Goal: Task Accomplishment & Management: Use online tool/utility

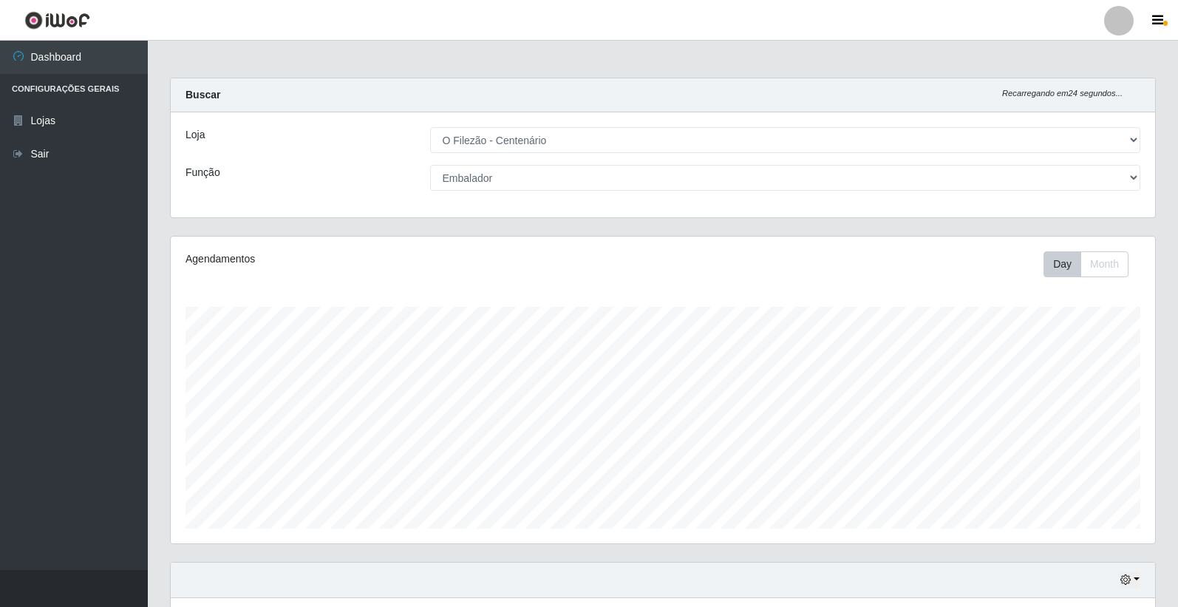
select select "203"
select select "1"
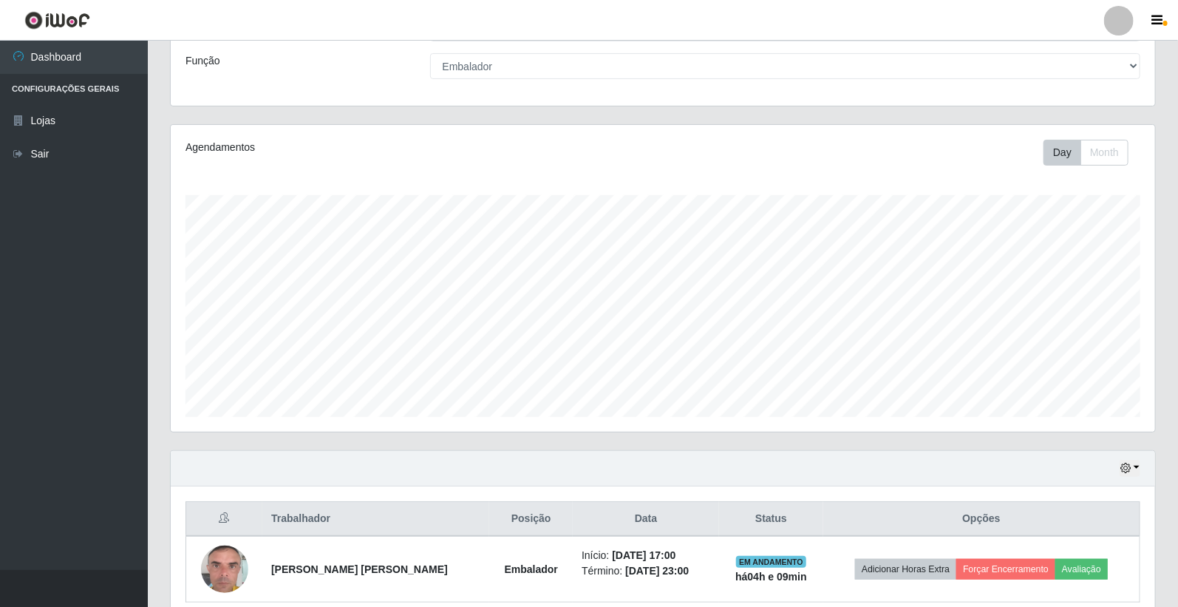
scroll to position [306, 985]
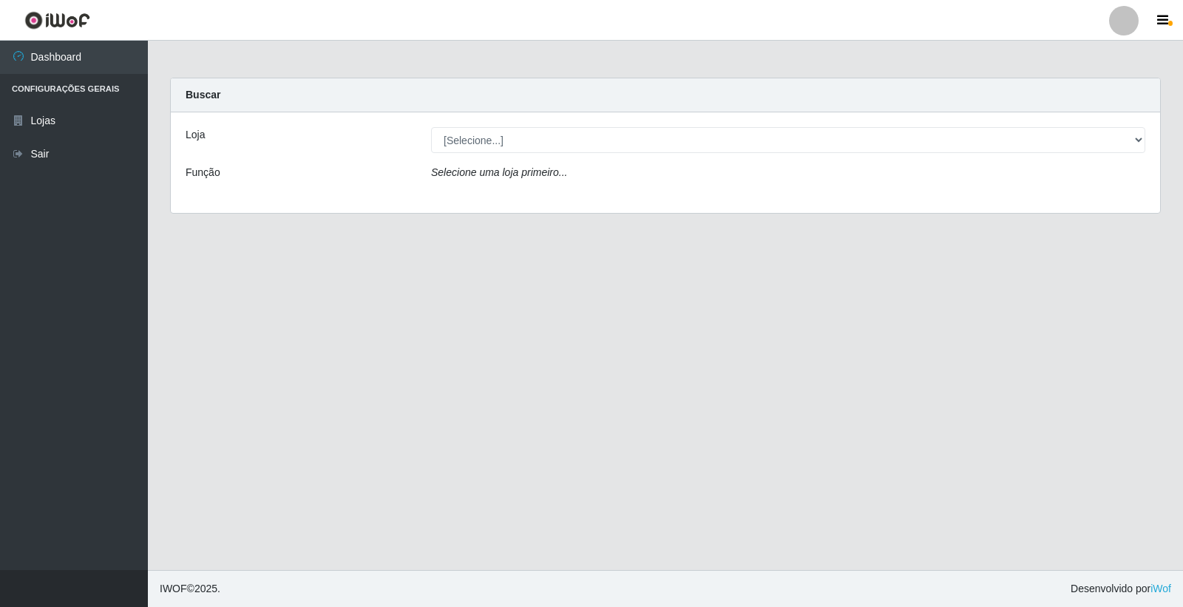
click at [208, 134] on div "Loja" at bounding box center [296, 140] width 245 height 26
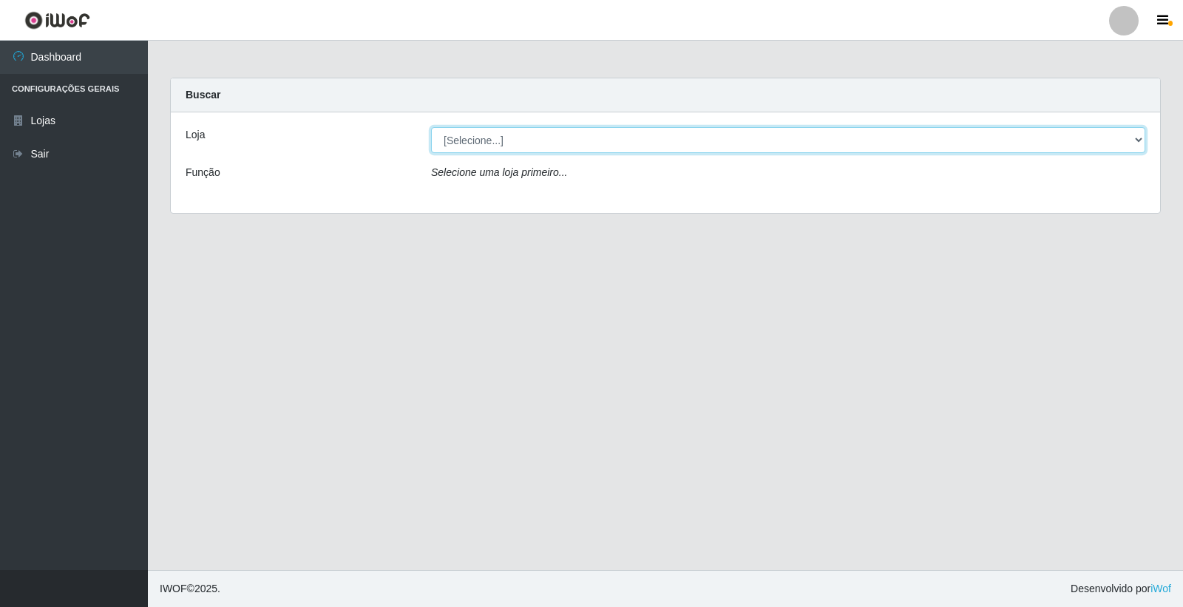
click at [469, 138] on select "[Selecione...] O Filezão - Centenário" at bounding box center [788, 140] width 714 height 26
select select "203"
click at [431, 127] on select "[Selecione...] O Filezão - Centenário" at bounding box center [788, 140] width 714 height 26
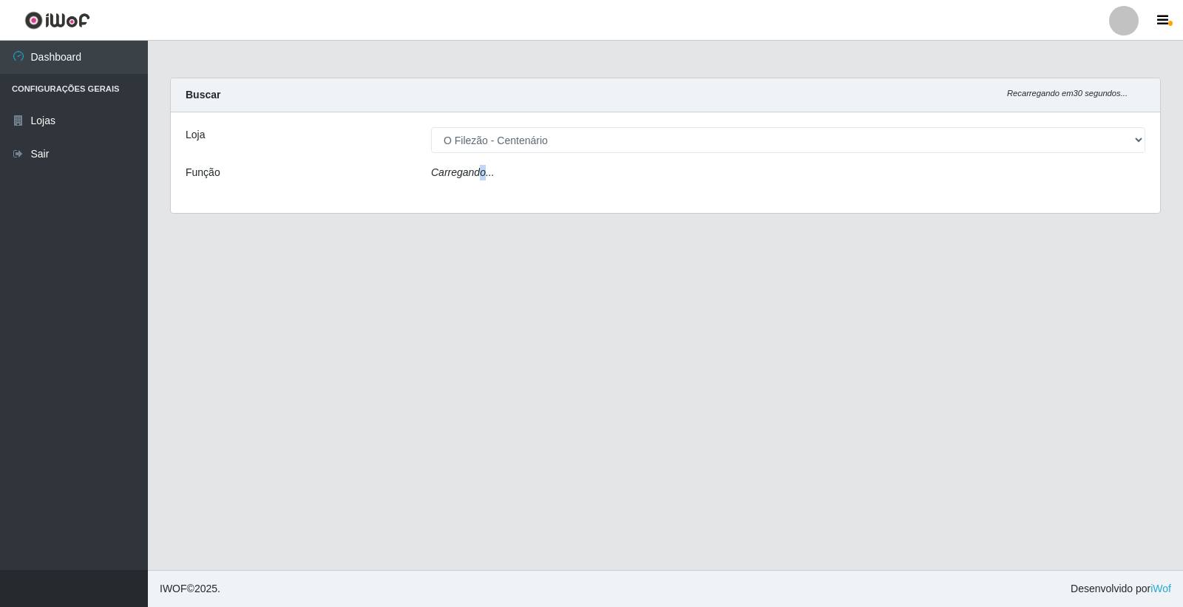
click at [482, 167] on icon "Carregando..." at bounding box center [463, 172] width 64 height 12
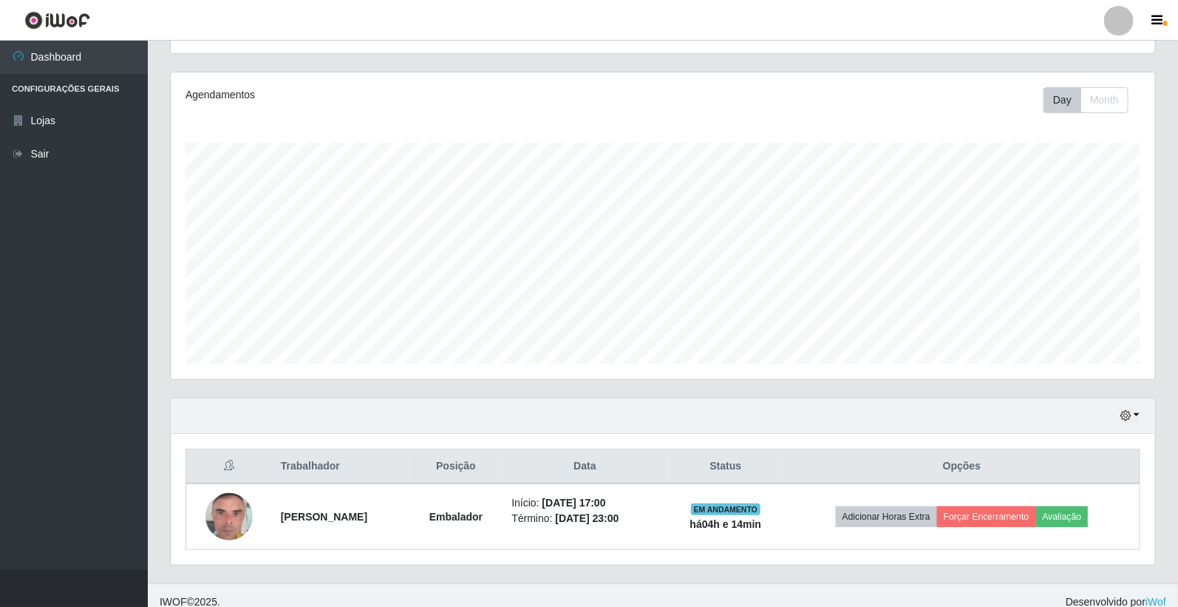
scroll to position [82, 0]
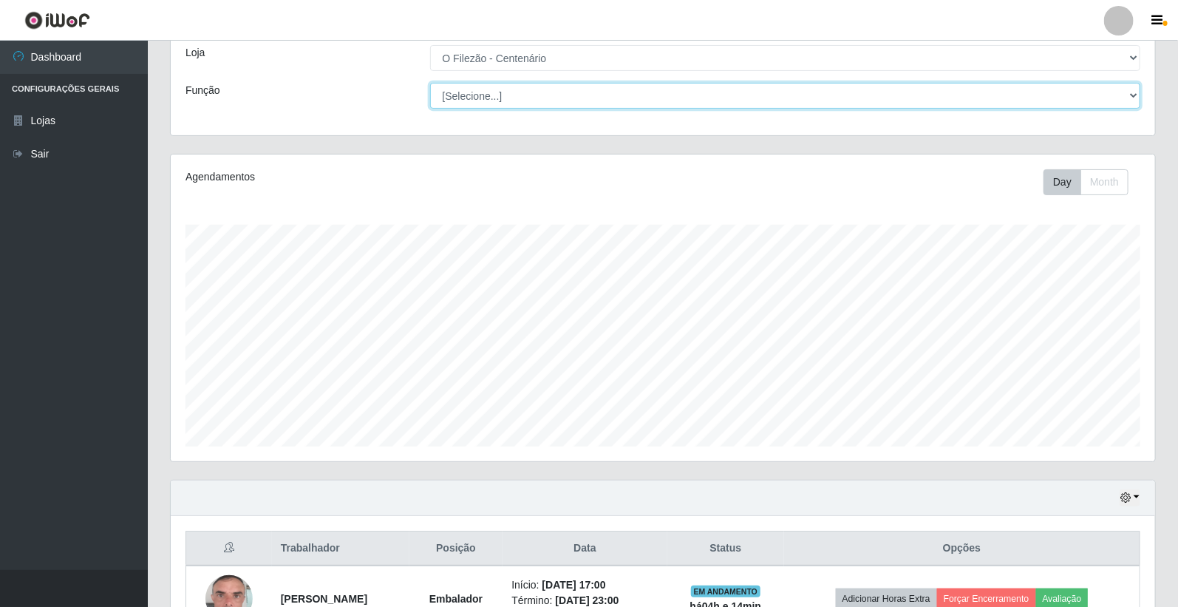
click at [460, 102] on select "[Selecione...] Auxiliar de Estacionamento Auxiliar de Estacionamento + Auxiliar…" at bounding box center [785, 96] width 711 height 26
select select "70"
click at [430, 83] on select "[Selecione...] Auxiliar de Estacionamento Auxiliar de Estacionamento + Auxiliar…" at bounding box center [785, 96] width 711 height 26
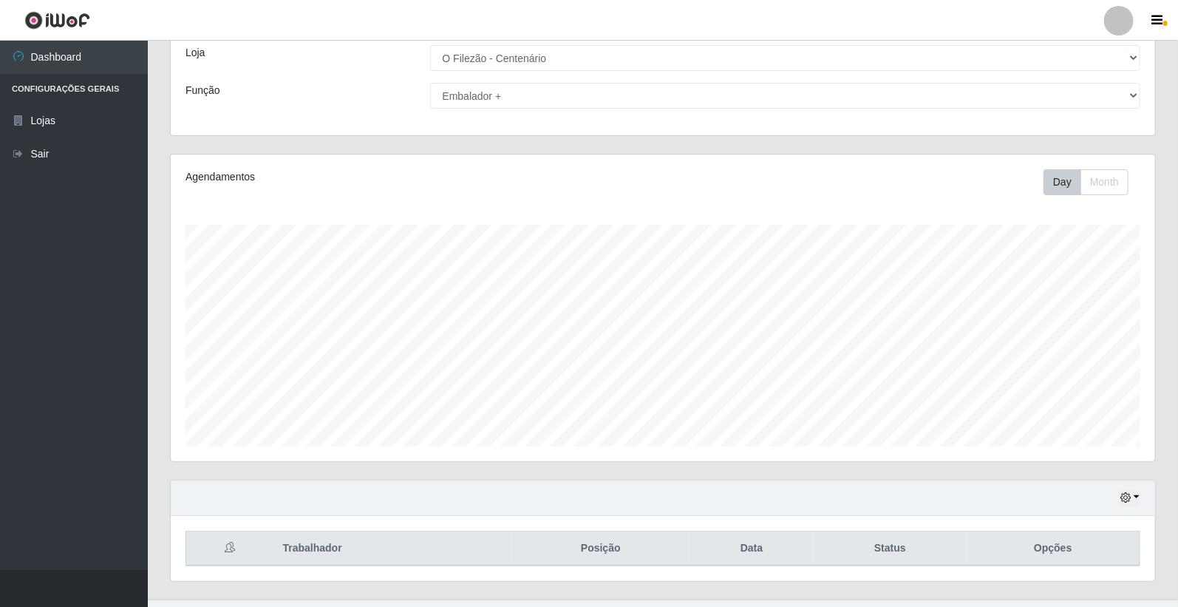
drag, startPoint x: 469, startPoint y: 191, endPoint x: 470, endPoint y: 177, distance: 13.4
click at [471, 180] on div "Agendamentos" at bounding box center [377, 182] width 407 height 26
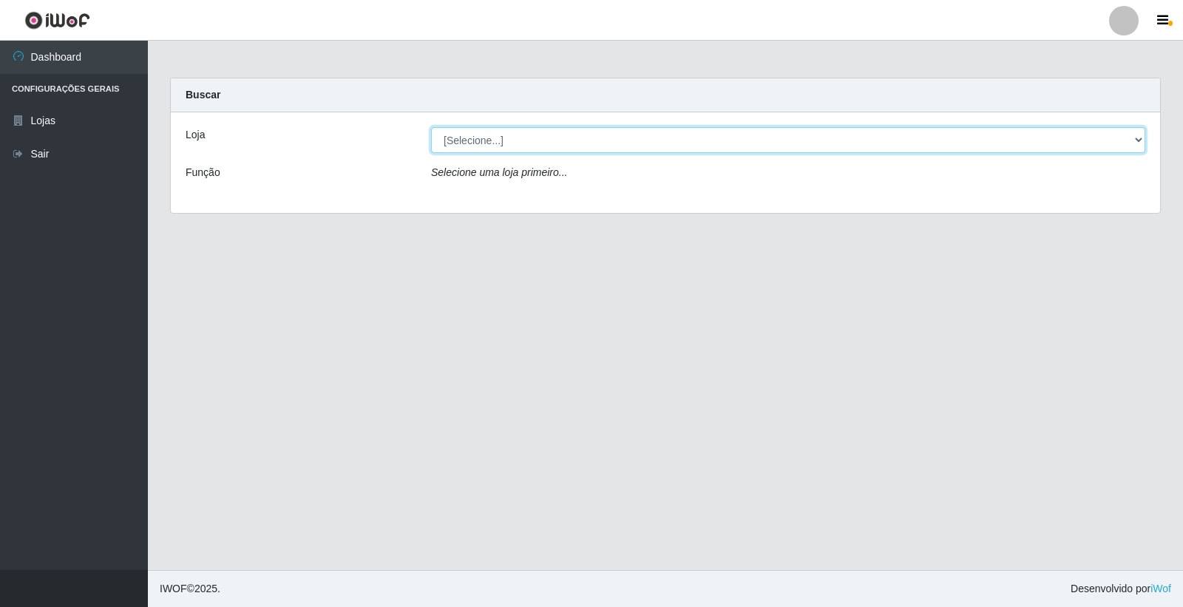
click at [489, 141] on select "[Selecione...] O Filezão - Centenário" at bounding box center [788, 140] width 714 height 26
select select "203"
click at [431, 127] on select "[Selecione...] O Filezão - Centenário" at bounding box center [788, 140] width 714 height 26
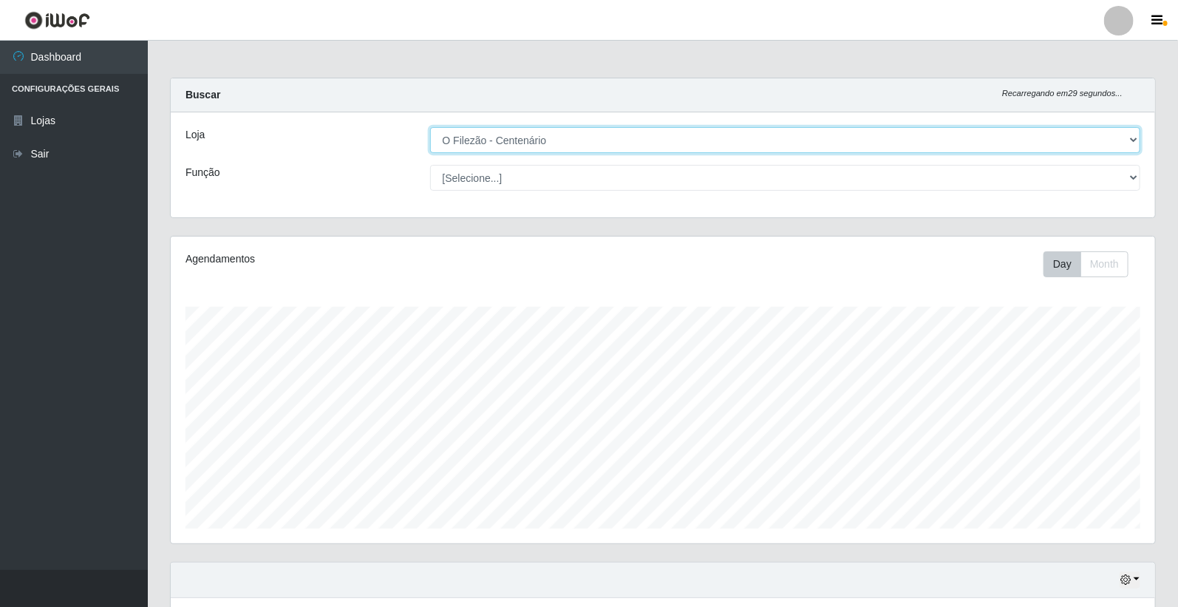
scroll to position [306, 985]
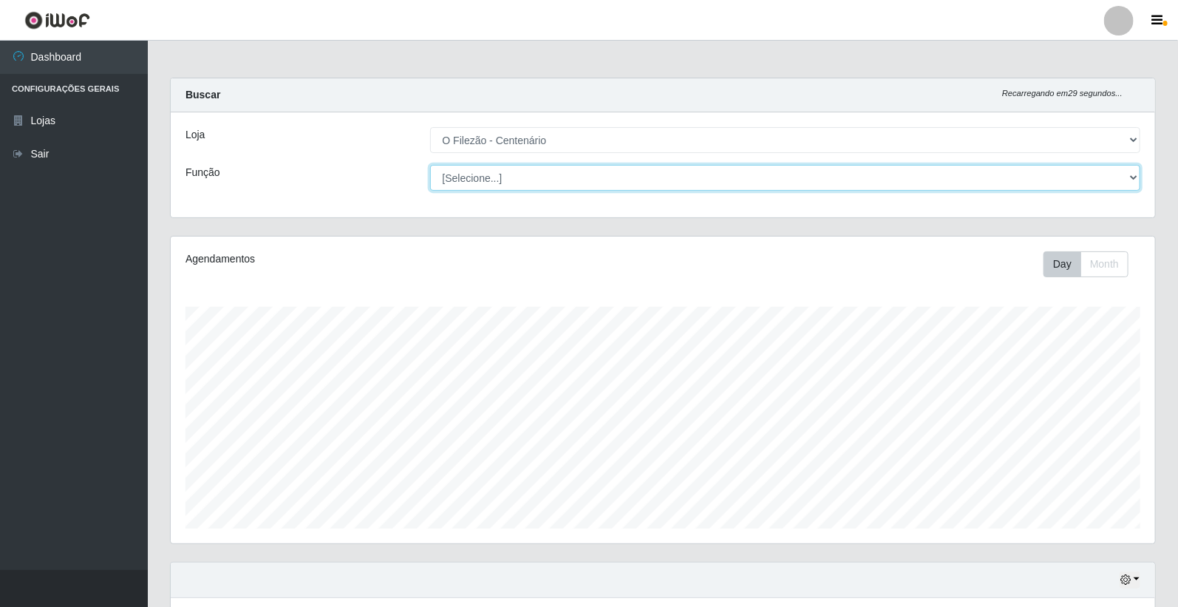
click at [492, 180] on select "[Selecione...] Auxiliar de Estacionamento Auxiliar de Estacionamento + Auxiliar…" at bounding box center [785, 178] width 711 height 26
select select "1"
click at [430, 165] on select "[Selecione...] Auxiliar de Estacionamento Auxiliar de Estacionamento + Auxiliar…" at bounding box center [785, 178] width 711 height 26
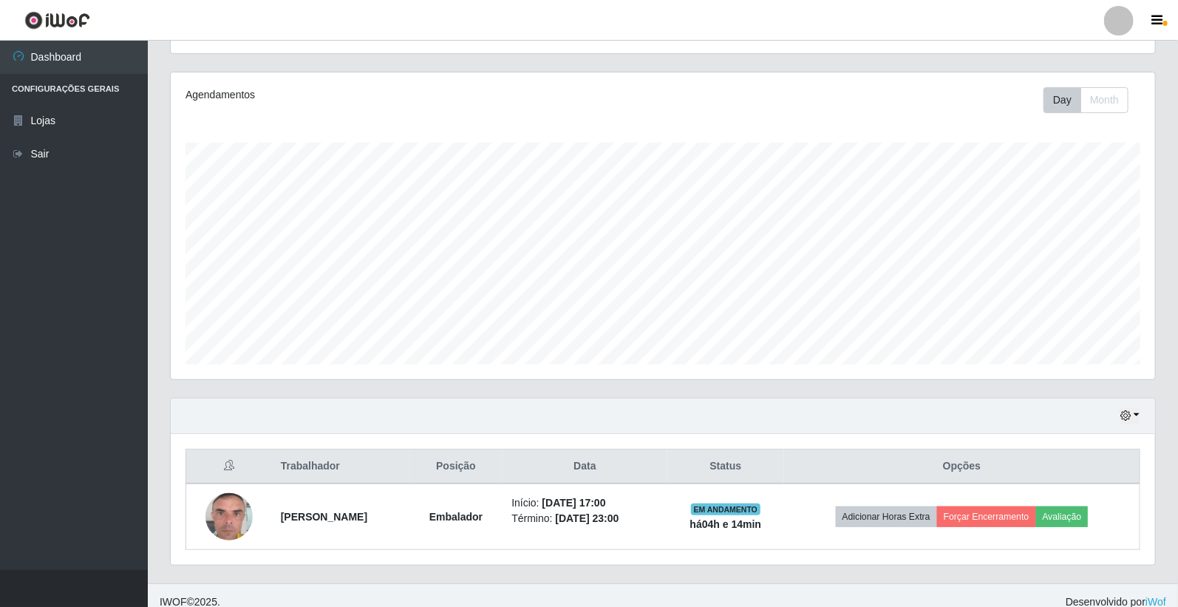
scroll to position [177, 0]
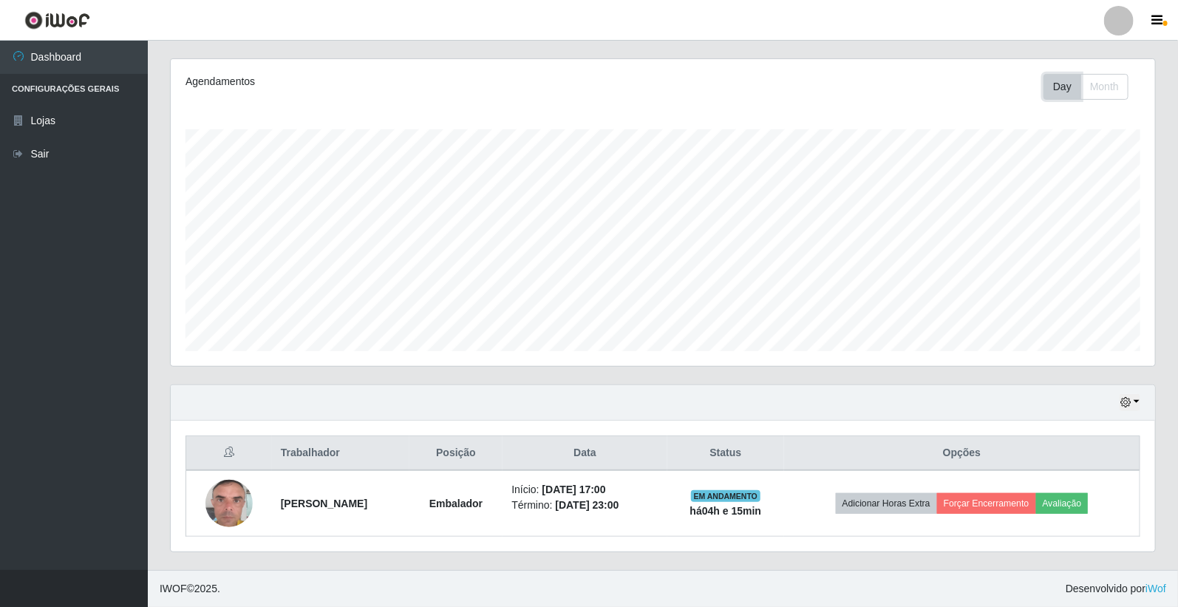
click at [1067, 84] on button "Day" at bounding box center [1063, 87] width 38 height 26
click at [1139, 405] on button "button" at bounding box center [1130, 402] width 21 height 17
click at [1057, 285] on button "1 dia" at bounding box center [1080, 284] width 117 height 31
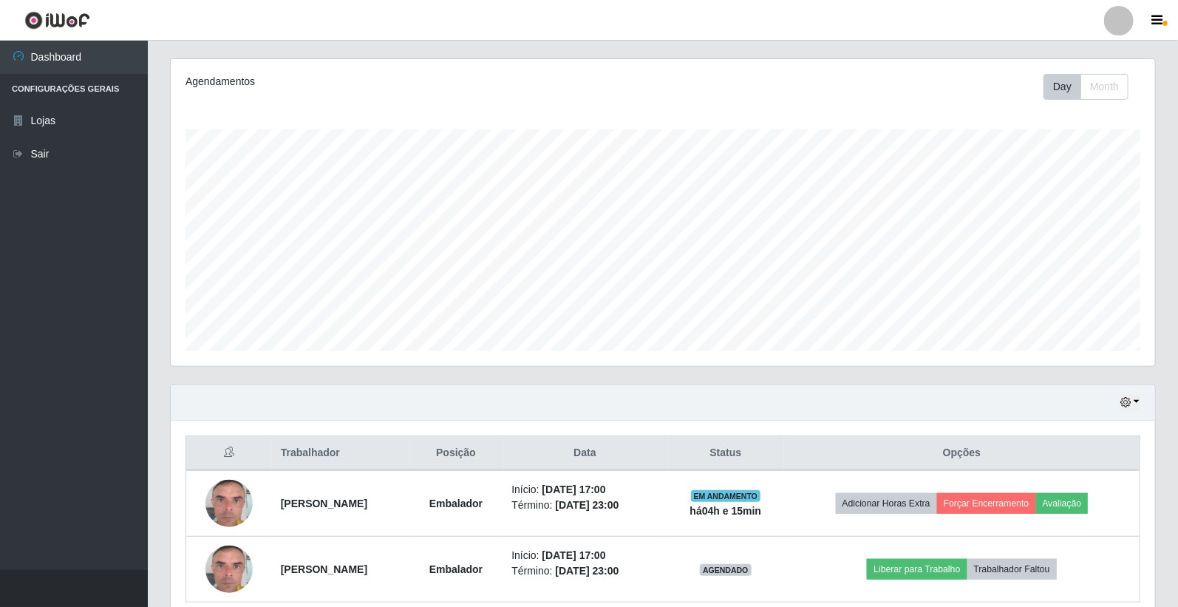
scroll to position [244, 0]
